Goal: Task Accomplishment & Management: Manage account settings

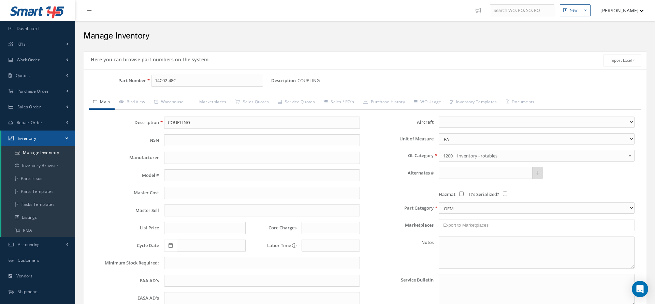
click at [188, 75] on input "14C02-48C" at bounding box center [207, 81] width 112 height 12
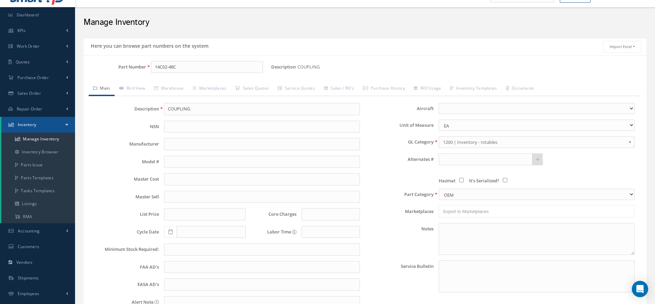
drag, startPoint x: 206, startPoint y: 68, endPoint x: 144, endPoint y: 69, distance: 61.7
click at [144, 69] on div "Part Number 14C02-48C" at bounding box center [178, 67] width 188 height 12
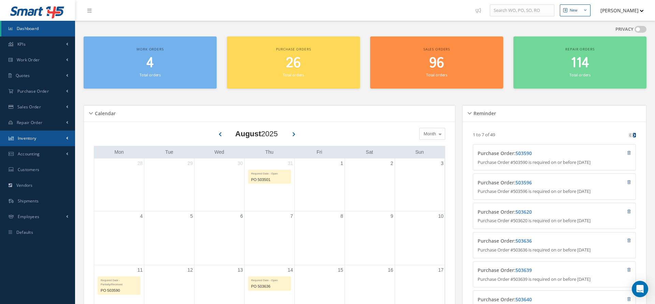
click at [29, 139] on span "Inventory" at bounding box center [27, 138] width 19 height 6
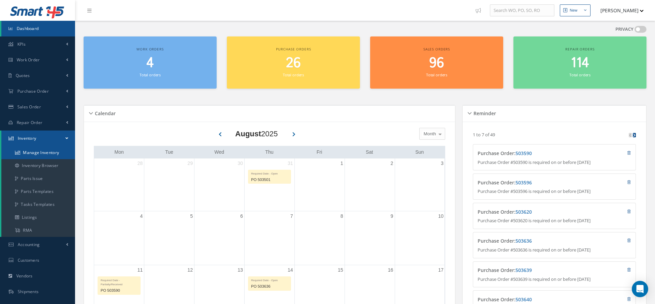
click at [36, 153] on link "Manage Inventory" at bounding box center [38, 152] width 74 height 13
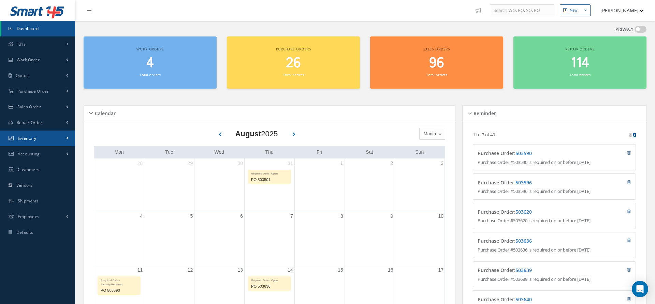
click at [28, 138] on span "Inventory" at bounding box center [27, 138] width 19 height 6
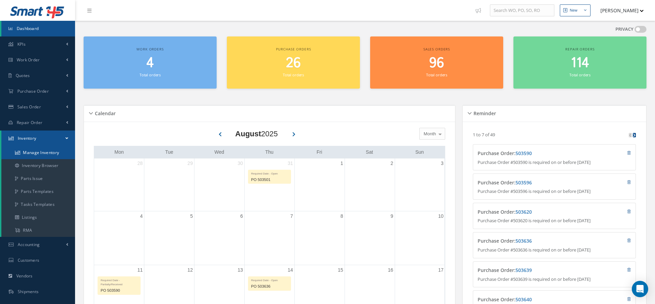
click at [41, 151] on link "Manage Inventory" at bounding box center [38, 152] width 74 height 13
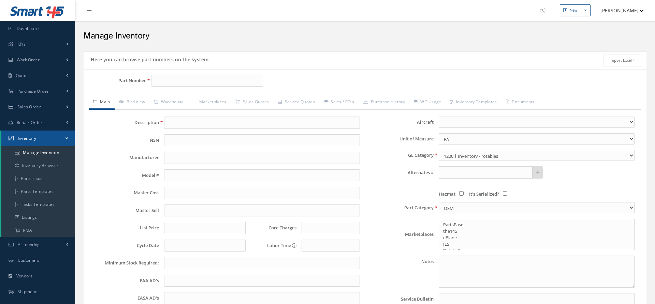
select select
click at [209, 79] on input "Part Number" at bounding box center [207, 81] width 112 height 12
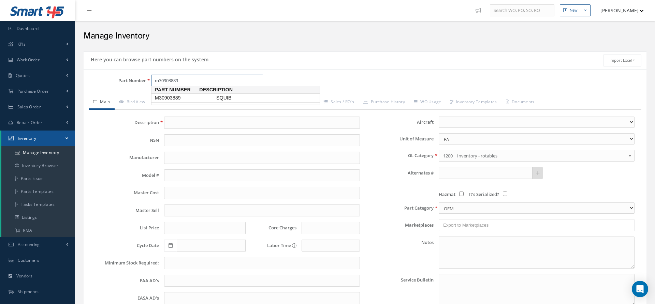
click at [217, 98] on span "SQUIB" at bounding box center [266, 97] width 102 height 7
type input "M30903889"
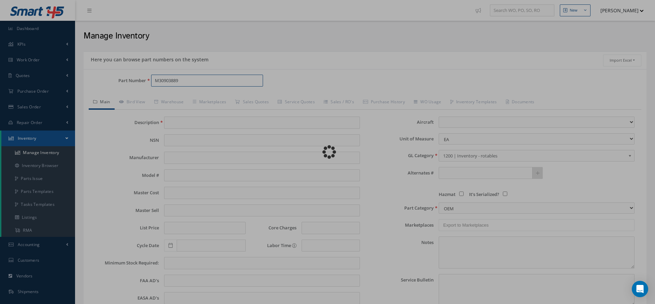
type input "SQUIB"
type input "0.00"
select select
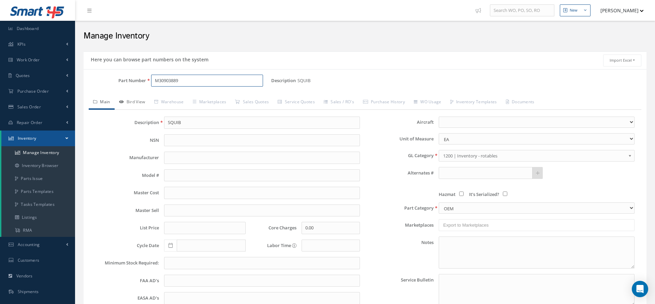
type input "M30903889"
click at [143, 102] on link "Bird View" at bounding box center [132, 102] width 35 height 14
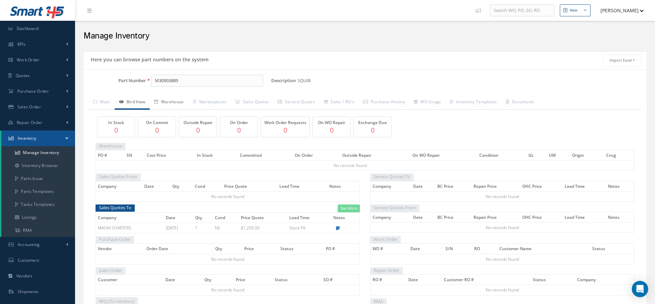
click at [166, 106] on link "Warehouse" at bounding box center [169, 102] width 39 height 14
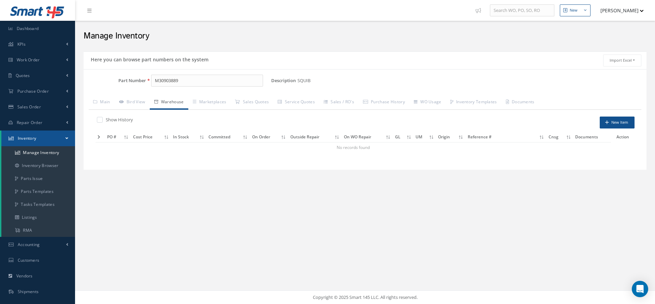
click at [102, 120] on label at bounding box center [103, 120] width 2 height 6
click at [99, 120] on input "checkbox" at bounding box center [99, 120] width 4 height 4
checkbox input "true"
click at [211, 99] on link "Marketplaces" at bounding box center [209, 102] width 43 height 14
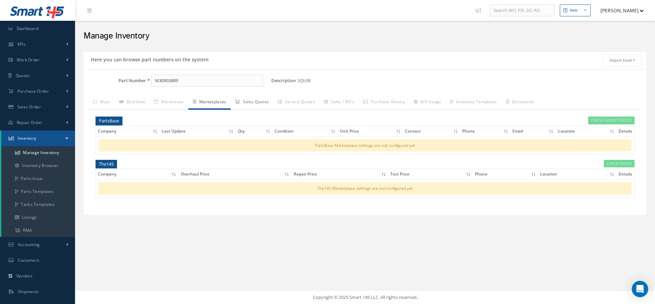
click at [268, 104] on link "Sales Quotes" at bounding box center [252, 102] width 43 height 14
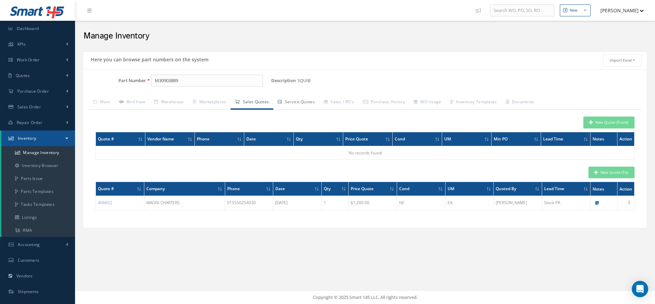
click at [304, 102] on link "Service Quotes" at bounding box center [296, 102] width 46 height 14
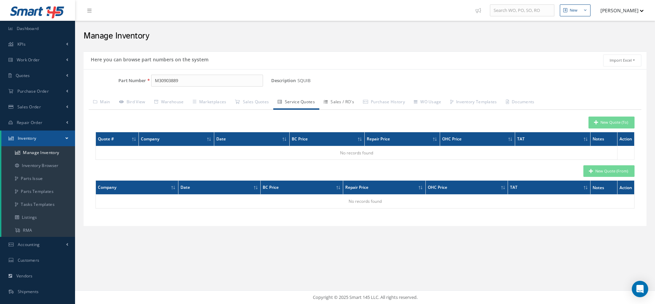
click at [344, 104] on link "Sales / RO's" at bounding box center [338, 102] width 39 height 14
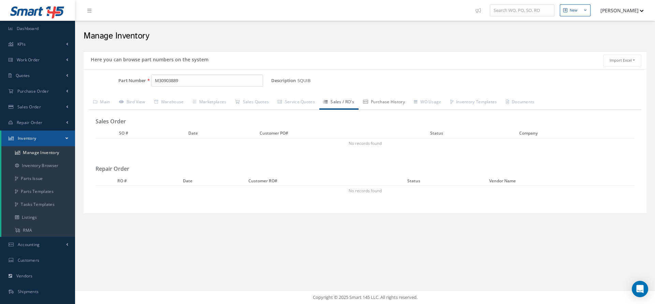
click at [382, 103] on link "Purchase History" at bounding box center [383, 102] width 51 height 14
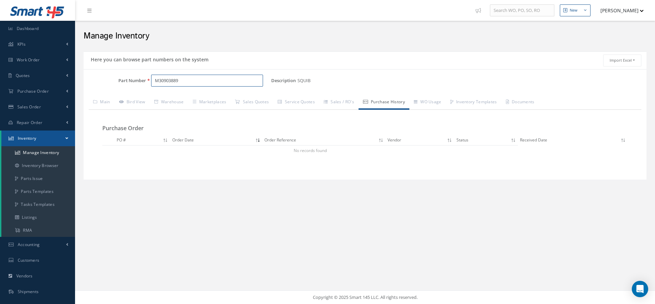
drag, startPoint x: 184, startPoint y: 81, endPoint x: 141, endPoint y: 83, distance: 43.7
click at [141, 83] on div "Part Number M30903889" at bounding box center [178, 81] width 188 height 12
drag, startPoint x: 197, startPoint y: 83, endPoint x: 133, endPoint y: 84, distance: 64.1
click at [133, 84] on div "Part Number M30903889" at bounding box center [178, 81] width 188 height 12
drag, startPoint x: 182, startPoint y: 79, endPoint x: 152, endPoint y: 80, distance: 29.7
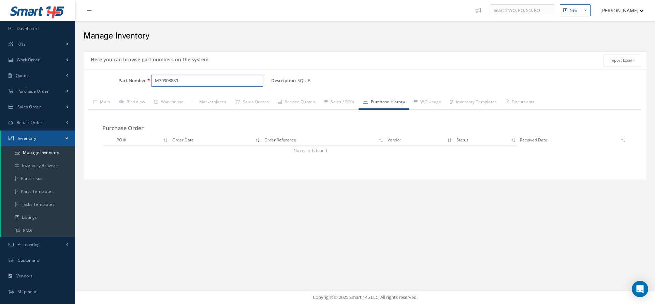
click at [148, 81] on div "M30903889" at bounding box center [208, 81] width 125 height 12
click at [159, 80] on input "M30903889" at bounding box center [207, 81] width 112 height 12
type input "30903889"
click at [196, 80] on input "30903889" at bounding box center [207, 81] width 112 height 12
click at [142, 99] on link "Bird View" at bounding box center [132, 102] width 35 height 14
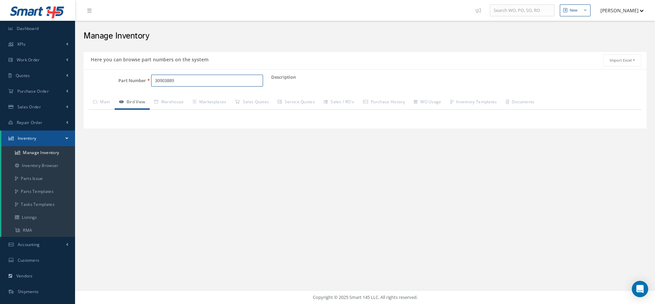
click at [188, 81] on input "30903889" at bounding box center [207, 81] width 112 height 12
click at [106, 99] on link "Main" at bounding box center [102, 102] width 26 height 14
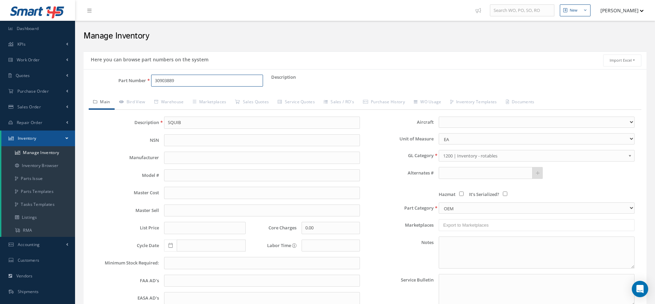
click at [186, 79] on input "30903889" at bounding box center [207, 81] width 112 height 12
click at [35, 97] on link "Purchase Order" at bounding box center [37, 92] width 75 height 16
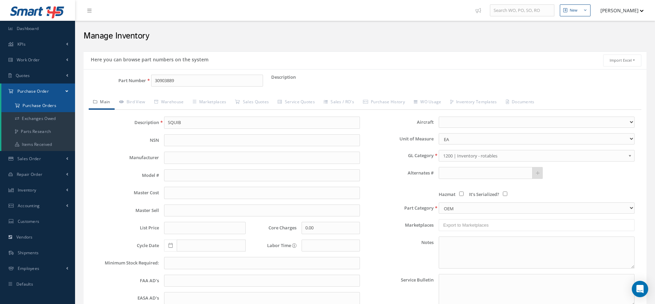
click at [34, 107] on a=1&status_id=2&status_id=3&status_id=5&collapsedFilters"] "Purchase Orders" at bounding box center [38, 105] width 74 height 13
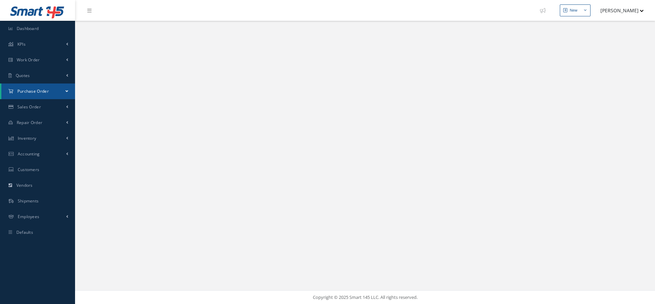
select select "25"
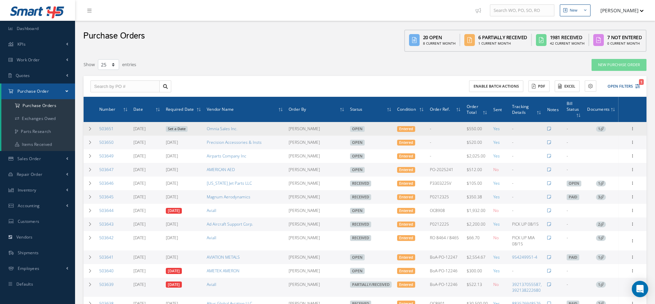
click at [180, 130] on link "Set a Date" at bounding box center [177, 129] width 22 height 6
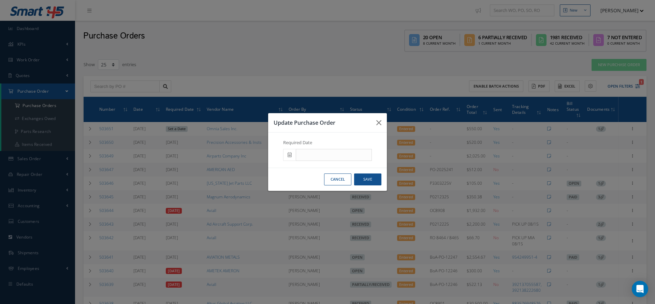
click at [289, 156] on icon at bounding box center [289, 154] width 4 height 5
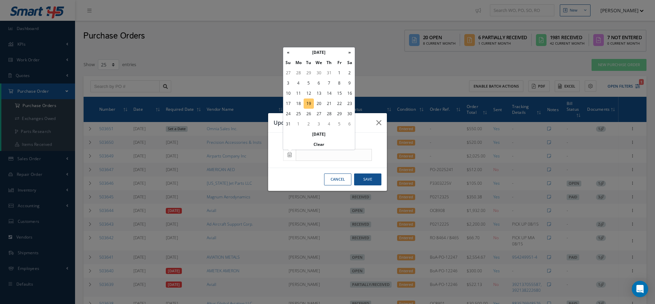
click at [310, 107] on td "19" at bounding box center [309, 104] width 10 height 10
type input "[DATE]"
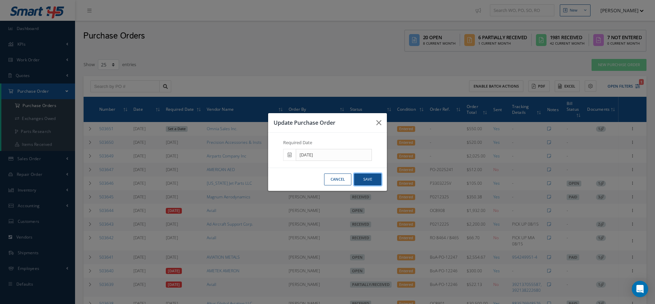
click at [366, 179] on button "Save" at bounding box center [367, 180] width 27 height 12
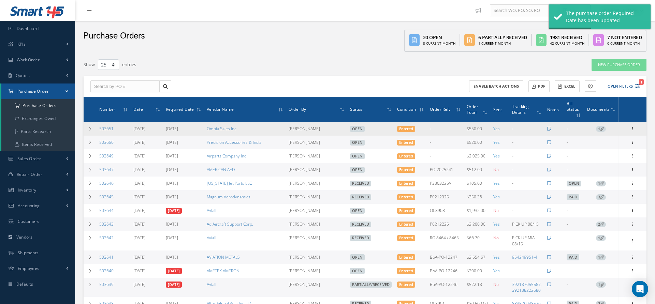
click at [601, 129] on icon at bounding box center [602, 129] width 4 height 4
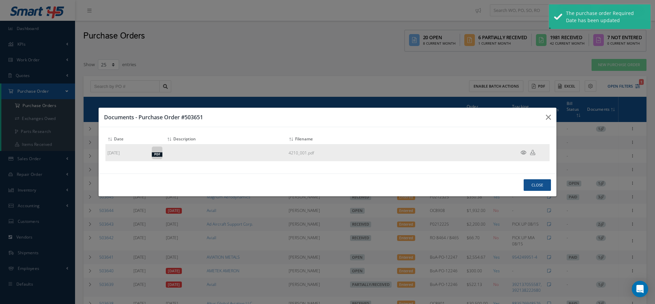
click at [521, 152] on icon at bounding box center [523, 152] width 6 height 5
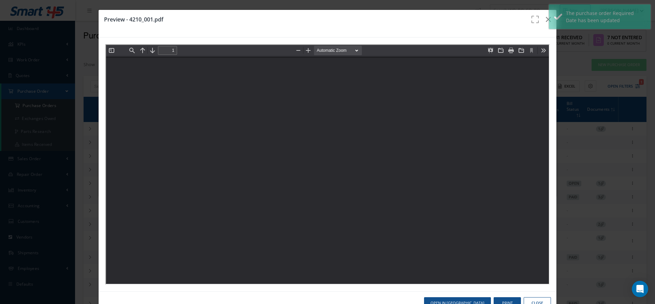
type input "0"
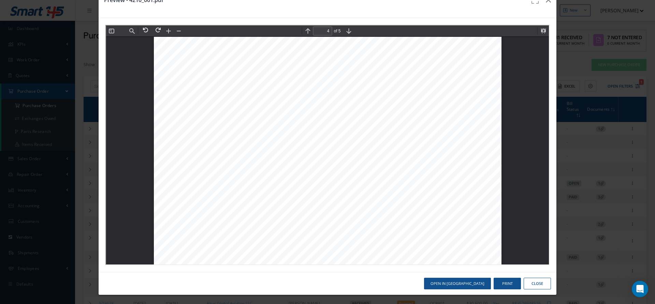
scroll to position [1436, 0]
click at [166, 28] on button at bounding box center [168, 31] width 10 height 10
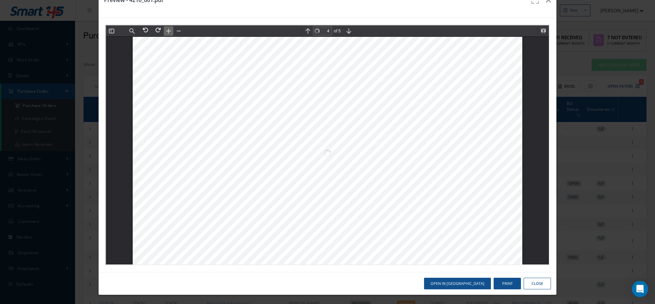
click at [166, 28] on button at bounding box center [168, 31] width 10 height 10
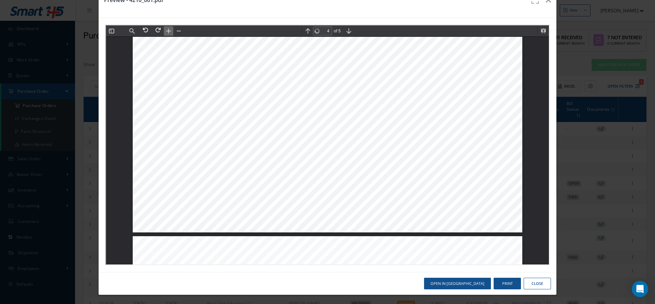
click at [166, 28] on button at bounding box center [168, 31] width 10 height 10
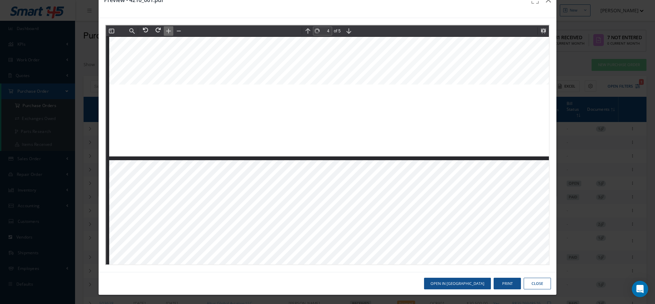
click at [166, 28] on button at bounding box center [168, 31] width 10 height 10
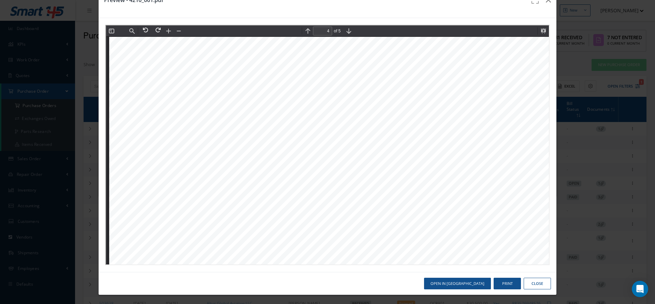
drag, startPoint x: 401, startPoint y: 233, endPoint x: 321, endPoint y: 191, distance: 90.3
click at [321, 191] on div "Page 4" at bounding box center [414, 305] width 612 height 792
click at [180, 32] on button at bounding box center [178, 31] width 10 height 10
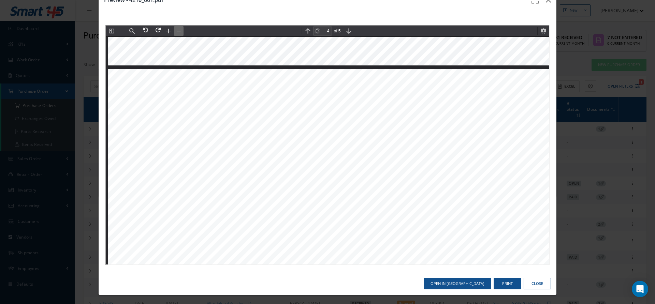
scroll to position [2111, 1]
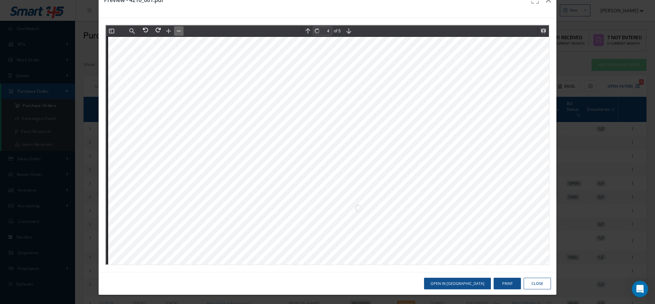
click at [180, 32] on button at bounding box center [178, 31] width 10 height 10
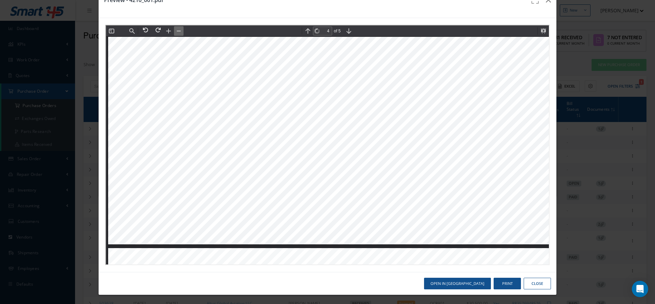
click at [180, 32] on button at bounding box center [178, 31] width 10 height 10
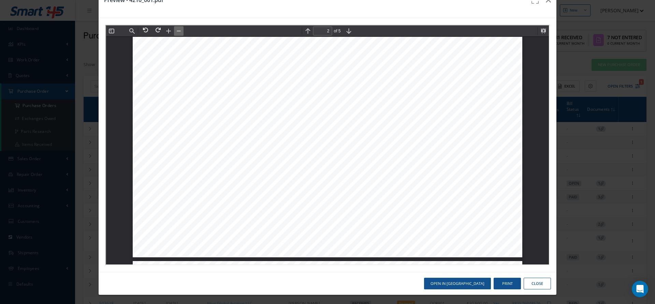
scroll to position [689, 0]
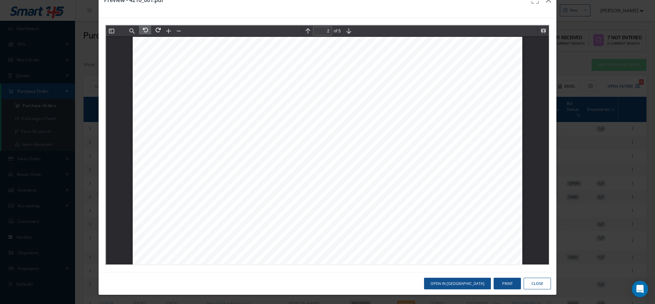
click at [145, 31] on button at bounding box center [144, 29] width 12 height 9
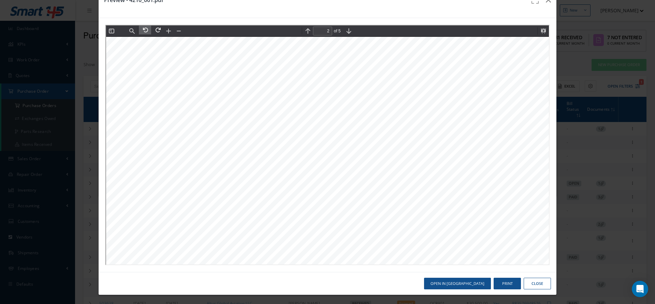
scroll to position [482, 3]
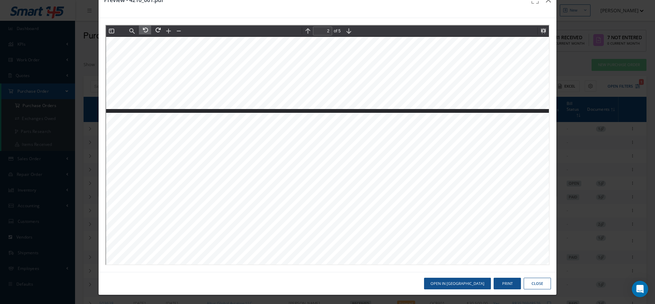
type input "1"
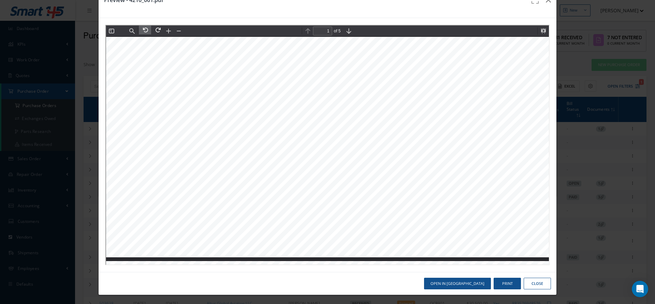
scroll to position [172, 3]
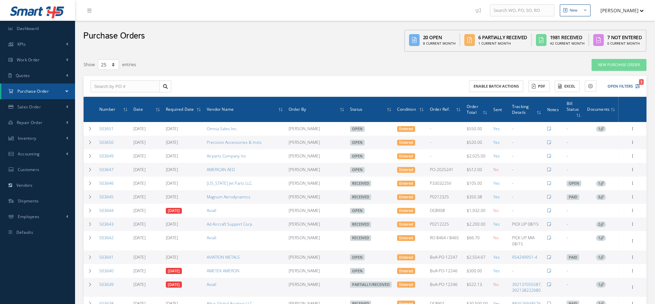
select select "25"
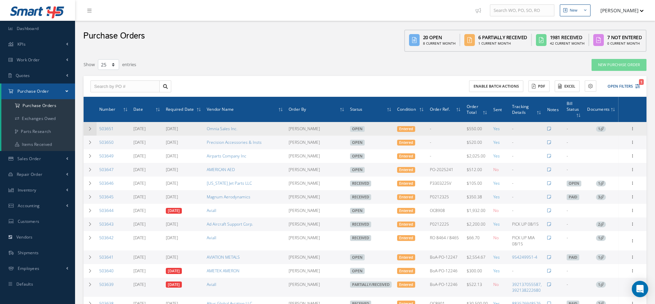
click at [89, 128] on icon at bounding box center [90, 129] width 5 height 4
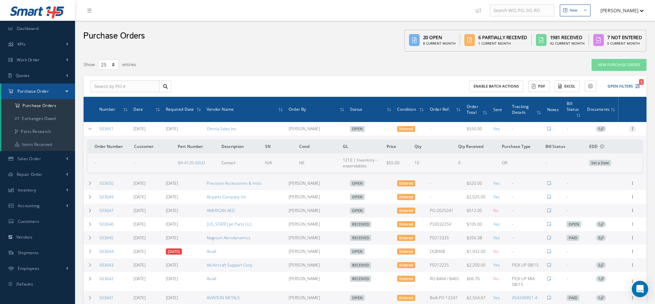
click at [631, 130] on icon at bounding box center [632, 127] width 7 height 5
click at [599, 135] on link "Receive" at bounding box center [601, 133] width 54 height 9
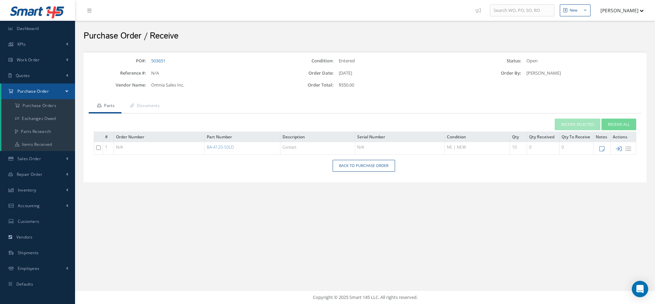
click at [620, 147] on icon at bounding box center [619, 149] width 6 height 6
type input "[DATE]"
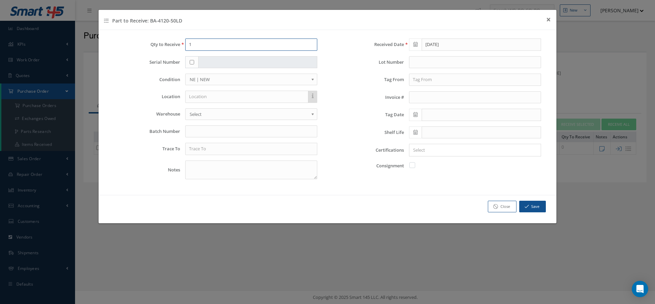
click at [232, 44] on input "1" at bounding box center [251, 45] width 132 height 12
type input "10"
click at [428, 67] on input "text" at bounding box center [475, 62] width 132 height 12
type input "M451040"
click at [196, 149] on input "text" at bounding box center [251, 149] width 132 height 12
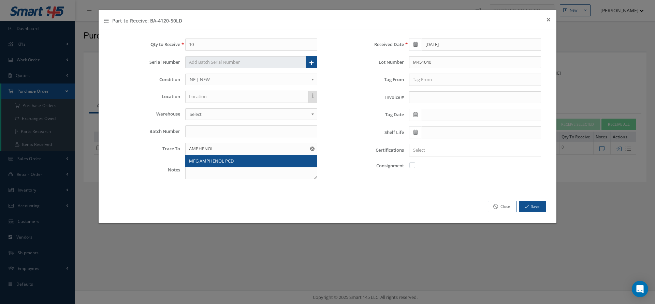
click at [207, 160] on span "MFG AMPHENOL PCD" at bounding box center [211, 161] width 45 height 6
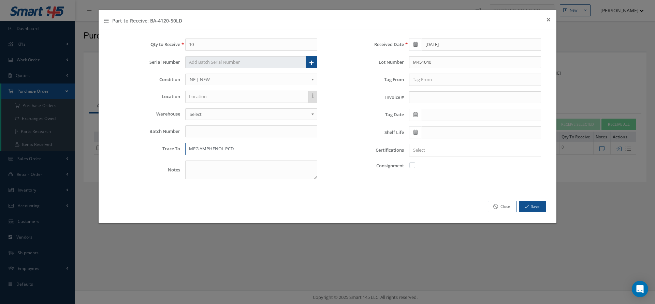
drag, startPoint x: 244, startPoint y: 152, endPoint x: 225, endPoint y: 149, distance: 19.7
click at [225, 149] on input "MFG AMPHENOL PCD" at bounding box center [251, 149] width 132 height 12
type input "MFG AMPHENOL LIMITED"
click at [398, 184] on div "Qty to Receive 10 Serial Number Serial Numbers You must enter 10 serial numbers…" at bounding box center [328, 112] width 458 height 165
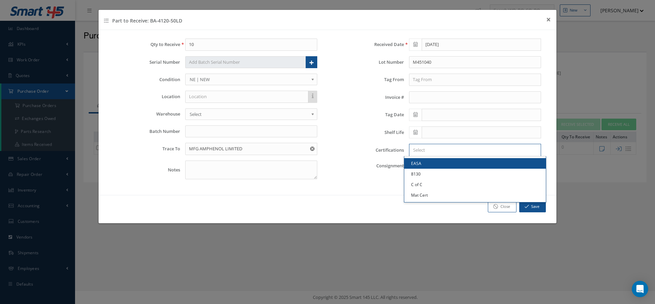
click at [430, 147] on input "Search for option" at bounding box center [473, 150] width 127 height 7
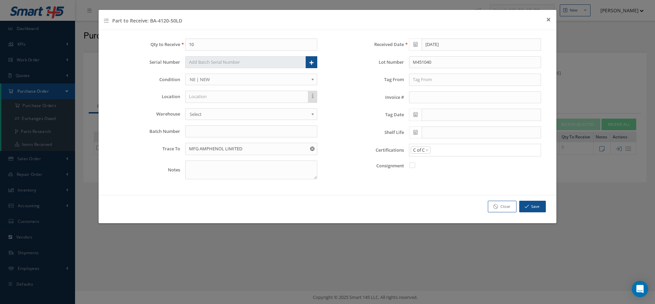
click at [433, 180] on link "C of C" at bounding box center [475, 184] width 142 height 11
click at [437, 147] on input "Search for option" at bounding box center [484, 150] width 106 height 7
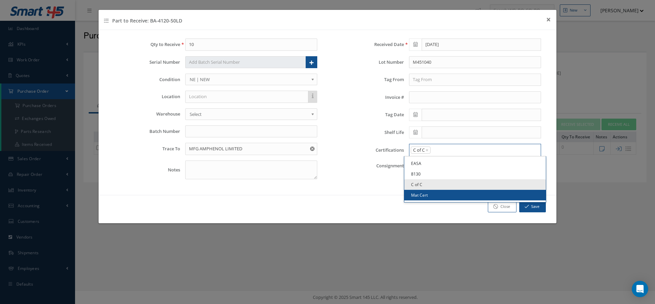
click at [439, 190] on link "Mat Cert" at bounding box center [475, 195] width 142 height 11
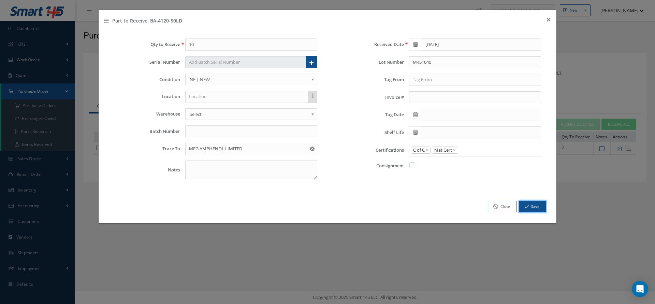
click at [526, 204] on icon "button" at bounding box center [527, 206] width 4 height 5
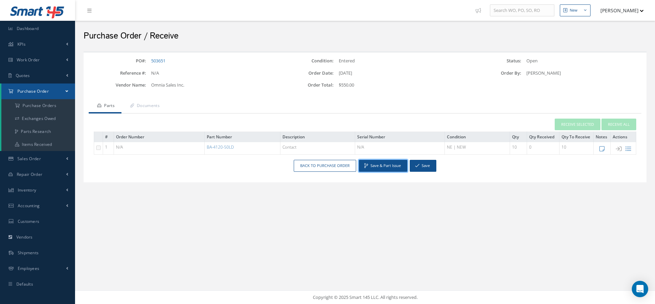
click at [375, 164] on button "Save & Part Issue" at bounding box center [383, 166] width 48 height 12
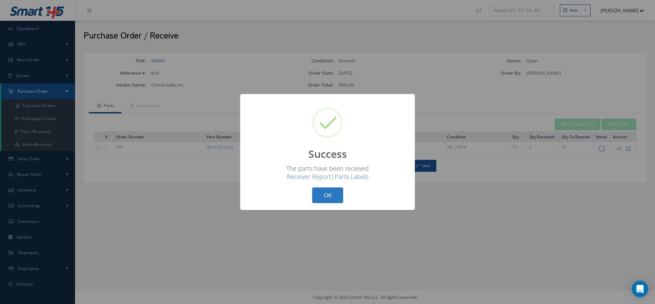
click at [321, 200] on button "OK" at bounding box center [327, 196] width 31 height 16
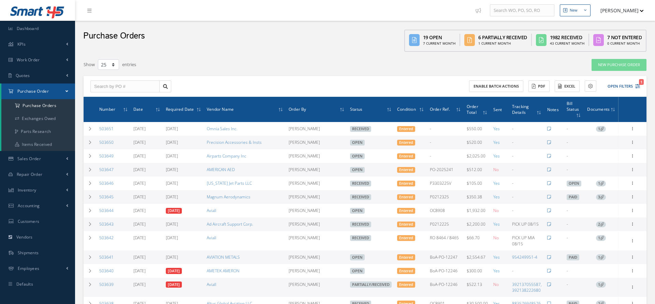
select select "25"
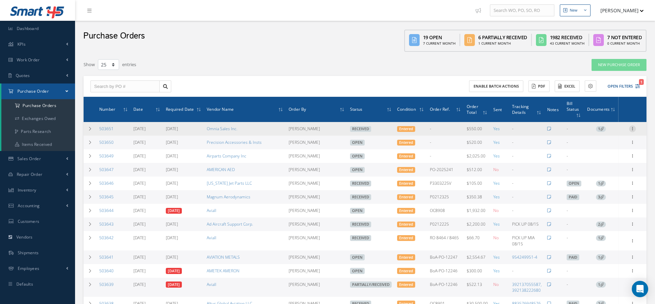
click at [633, 130] on icon at bounding box center [632, 127] width 7 height 5
click at [558, 129] on td at bounding box center [553, 129] width 19 height 14
click at [599, 128] on span "1" at bounding box center [601, 129] width 10 height 6
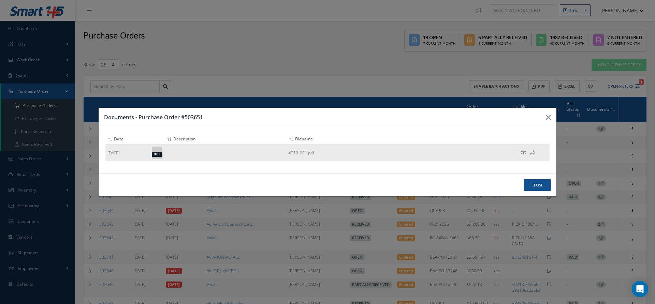
click at [532, 154] on icon at bounding box center [532, 152] width 5 height 5
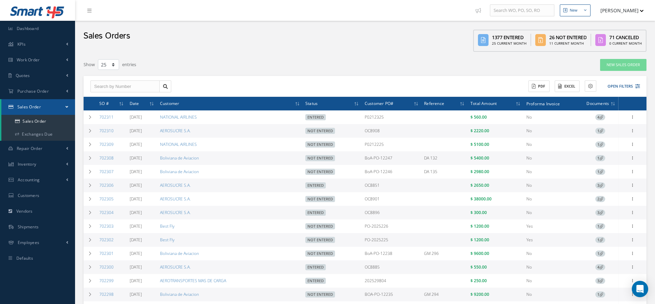
select select "25"
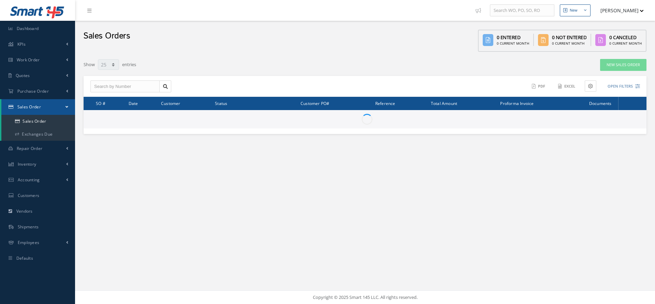
select select "25"
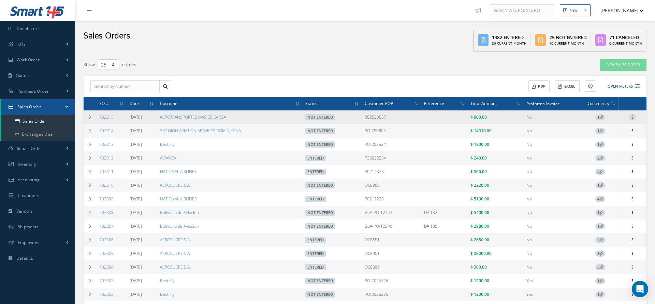
click at [632, 117] on icon at bounding box center [632, 116] width 7 height 5
click at [596, 130] on link "Edit" at bounding box center [601, 130] width 54 height 9
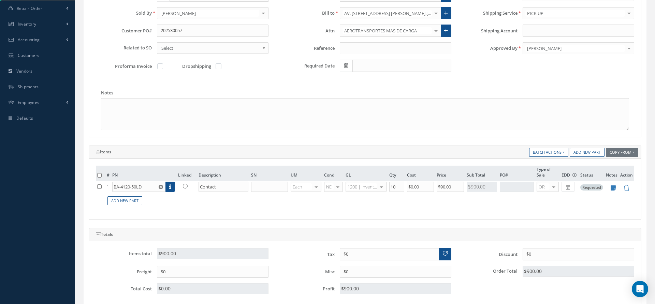
scroll to position [143, 0]
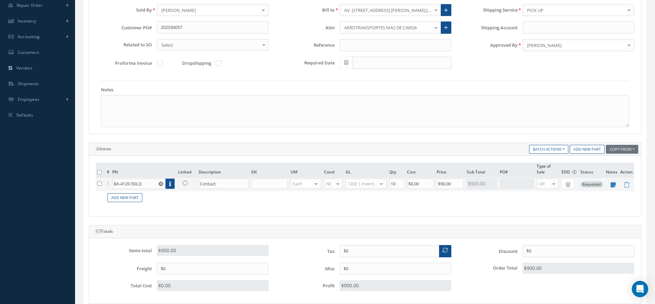
click at [185, 181] on icon at bounding box center [185, 183] width 5 height 5
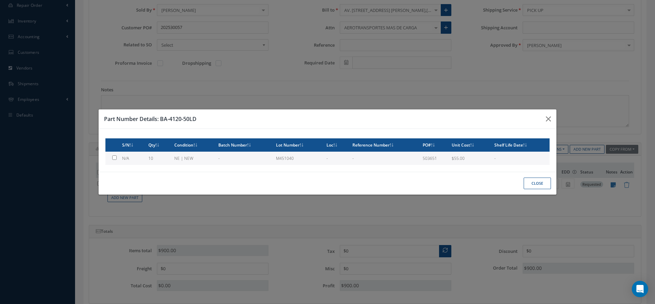
click at [162, 158] on td "10" at bounding box center [159, 158] width 26 height 13
type input "$55"
checkbox input "true"
click at [533, 183] on button "Close" at bounding box center [536, 184] width 27 height 12
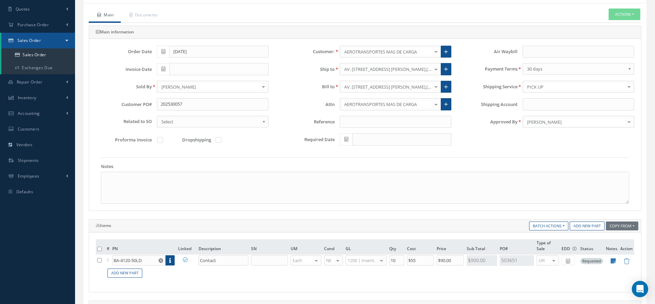
scroll to position [0, 0]
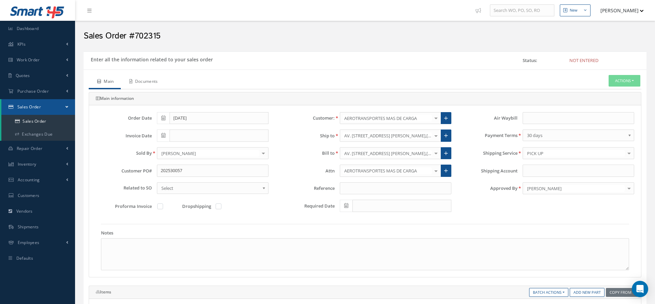
click at [152, 80] on link "Documents" at bounding box center [143, 82] width 44 height 14
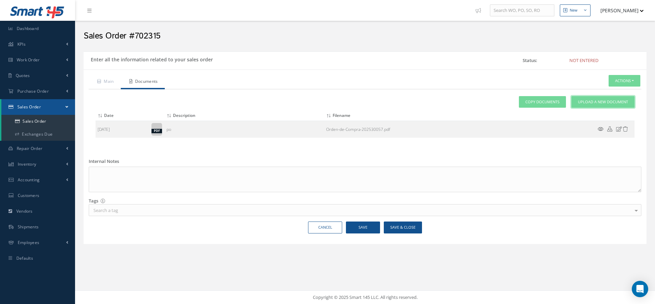
click at [601, 101] on span "Upload a New Document" at bounding box center [603, 102] width 50 height 6
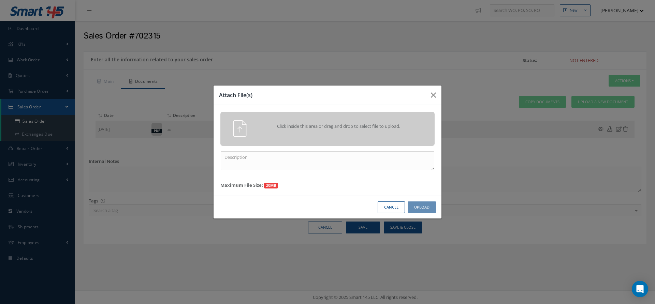
click at [369, 134] on div "Click inside this area or drag and drop to select file to upload." at bounding box center [337, 127] width 168 height 14
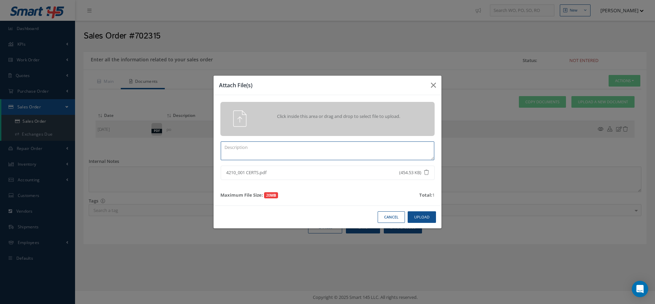
click at [324, 153] on textarea at bounding box center [327, 151] width 213 height 19
type textarea "CERTS"
click at [425, 217] on button "Upload" at bounding box center [422, 217] width 28 height 12
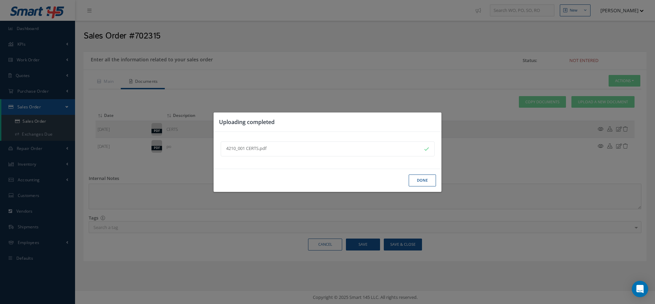
click at [416, 182] on button "Done" at bounding box center [422, 181] width 27 height 12
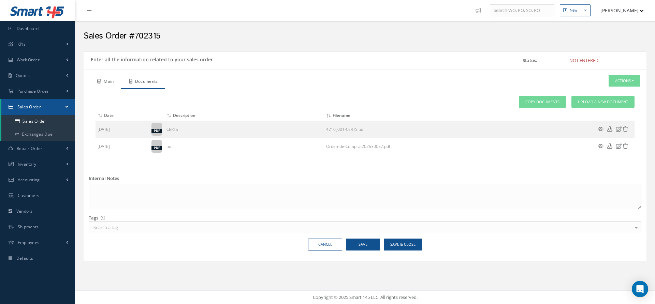
click at [105, 78] on link "Main" at bounding box center [105, 82] width 32 height 14
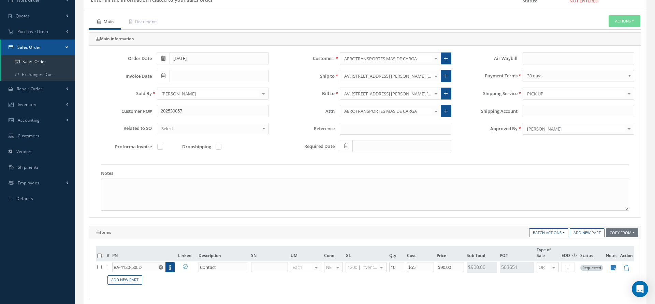
scroll to position [58, 0]
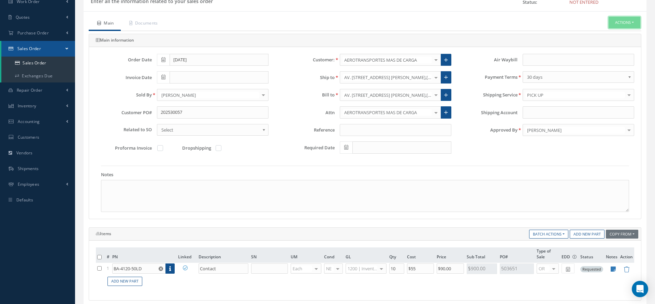
click at [613, 19] on button "Actions" at bounding box center [624, 23] width 32 height 12
click at [601, 32] on link "Enter/Update" at bounding box center [614, 33] width 55 height 9
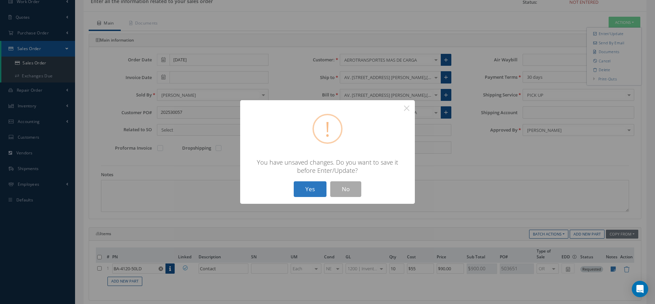
click at [312, 190] on button "Yes" at bounding box center [310, 189] width 33 height 16
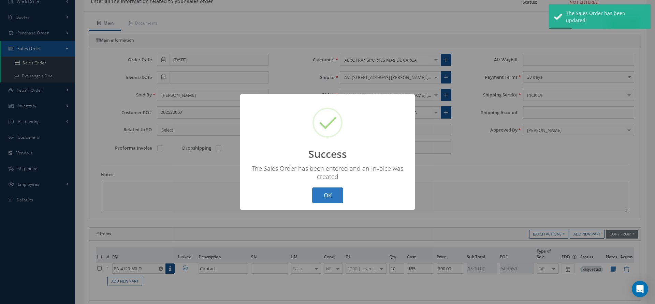
click at [323, 192] on button "OK" at bounding box center [327, 196] width 31 height 16
type input "[DATE]"
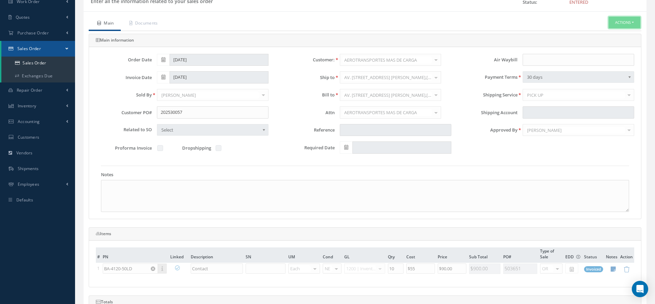
click at [612, 21] on button "Actions" at bounding box center [624, 23] width 32 height 12
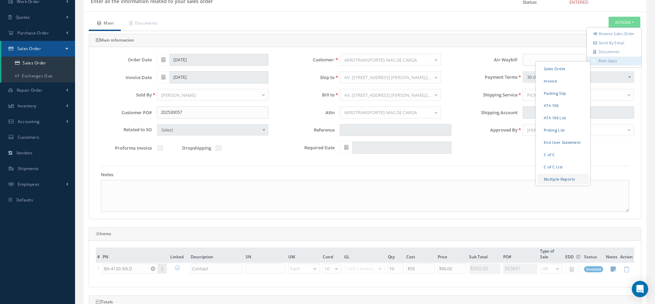
click at [549, 184] on link "Multiple Reports" at bounding box center [563, 179] width 52 height 11
checkbox input "true"
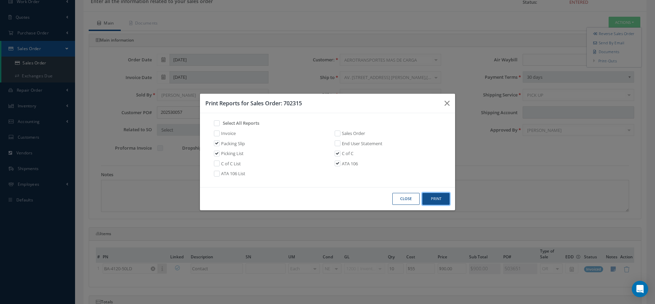
click at [439, 199] on button "Print" at bounding box center [435, 199] width 27 height 12
click at [409, 198] on button "Close" at bounding box center [405, 199] width 27 height 12
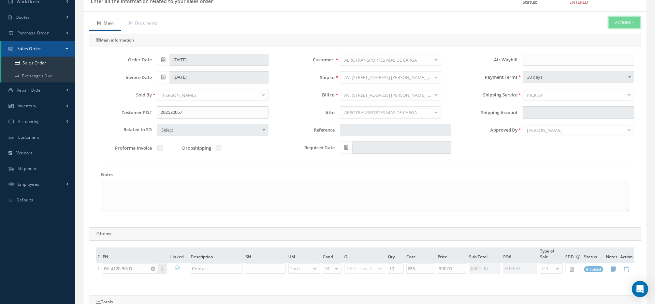
click at [617, 21] on button "Actions" at bounding box center [624, 23] width 32 height 12
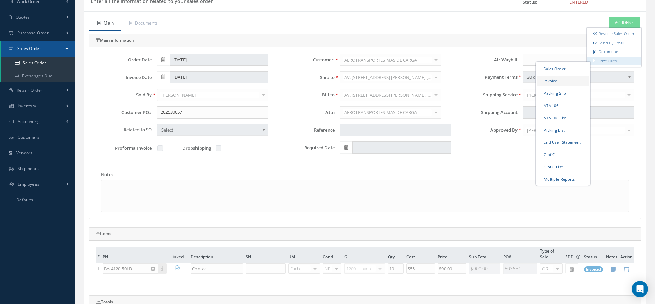
click at [557, 84] on link "Invoice" at bounding box center [563, 80] width 52 height 11
